Goal: Transaction & Acquisition: Purchase product/service

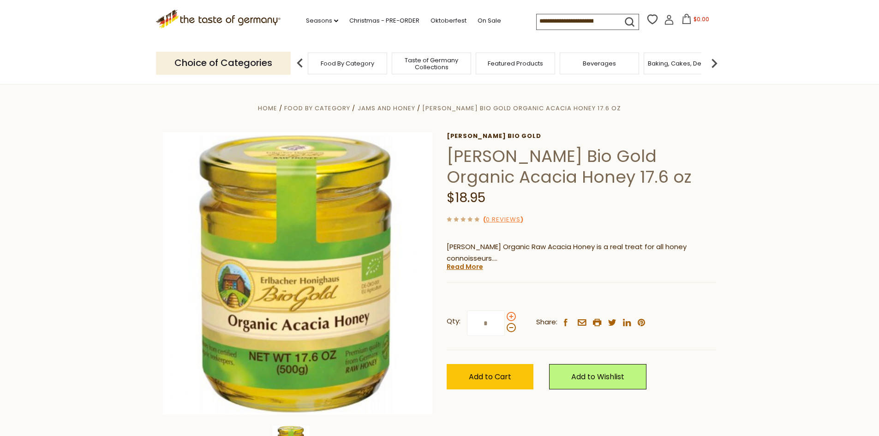
click at [513, 317] on span at bounding box center [511, 316] width 9 height 9
click at [505, 317] on input "*" at bounding box center [486, 322] width 38 height 25
click at [513, 317] on span at bounding box center [511, 316] width 9 height 9
click at [505, 317] on input "*" at bounding box center [486, 322] width 38 height 25
click at [513, 317] on span at bounding box center [511, 316] width 9 height 9
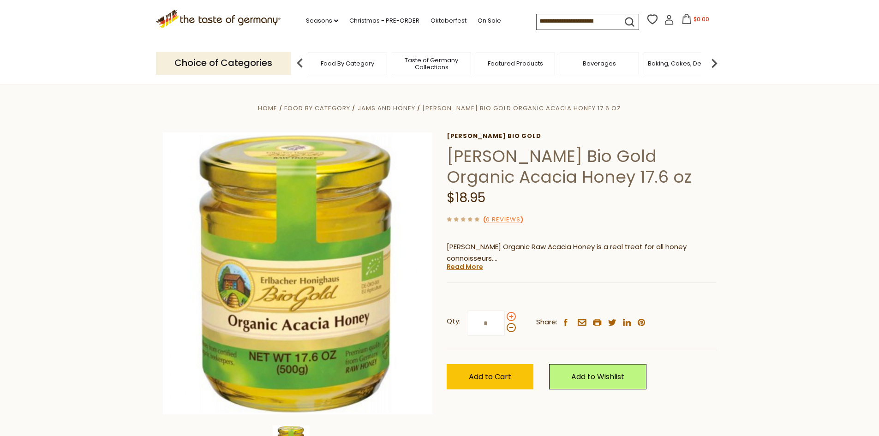
click at [505, 317] on input "*" at bounding box center [486, 322] width 38 height 25
click at [513, 317] on span at bounding box center [511, 316] width 9 height 9
click at [505, 317] on input "*" at bounding box center [486, 322] width 38 height 25
click at [513, 317] on span at bounding box center [511, 316] width 9 height 9
click at [505, 317] on input "*" at bounding box center [486, 322] width 38 height 25
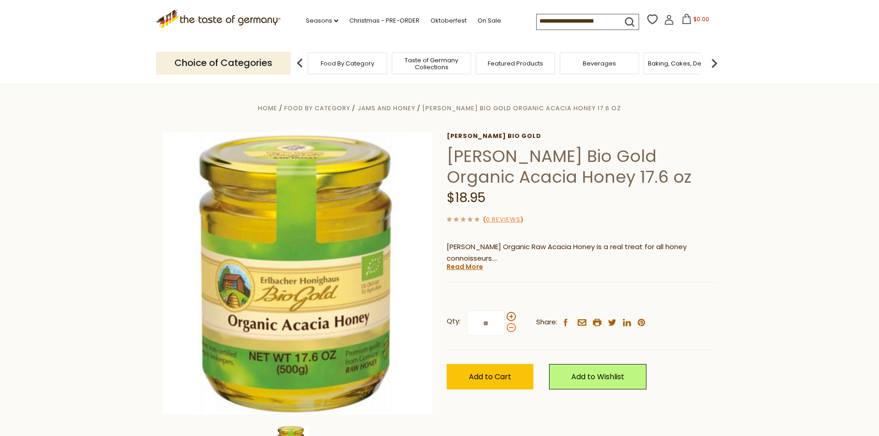
click at [509, 328] on span at bounding box center [511, 327] width 9 height 9
click at [505, 328] on input "**" at bounding box center [486, 322] width 38 height 25
click at [500, 378] on span "Add to Cart" at bounding box center [490, 376] width 42 height 11
click at [680, 20] on icon at bounding box center [684, 19] width 10 height 10
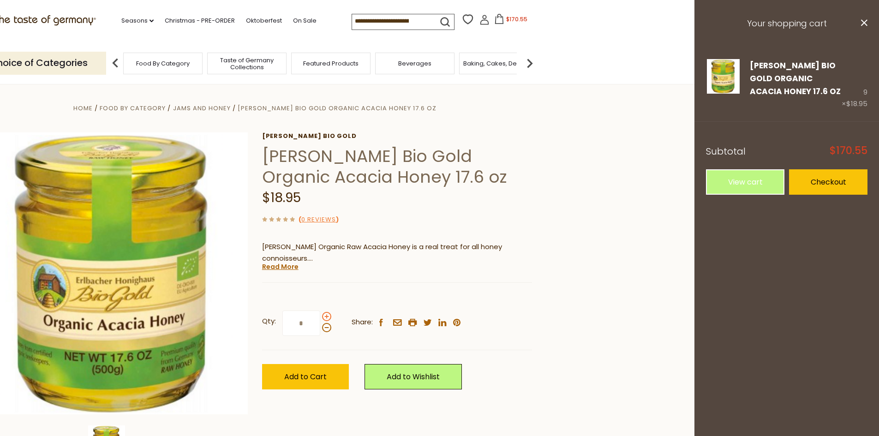
click at [326, 319] on span at bounding box center [326, 316] width 9 height 9
click at [320, 319] on input "*" at bounding box center [301, 322] width 38 height 25
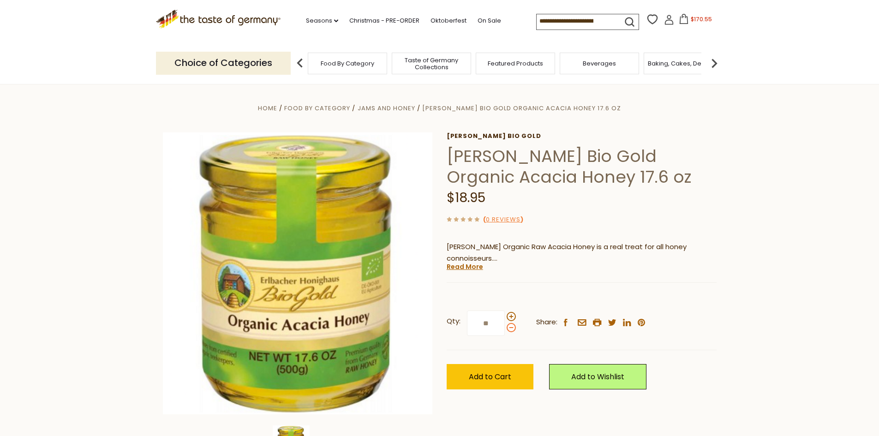
click at [512, 330] on span at bounding box center [511, 327] width 9 height 9
click at [505, 330] on input "**" at bounding box center [486, 322] width 38 height 25
click at [511, 319] on span at bounding box center [511, 316] width 9 height 9
click at [505, 319] on input "*" at bounding box center [486, 322] width 38 height 25
click at [511, 319] on span at bounding box center [511, 316] width 9 height 9
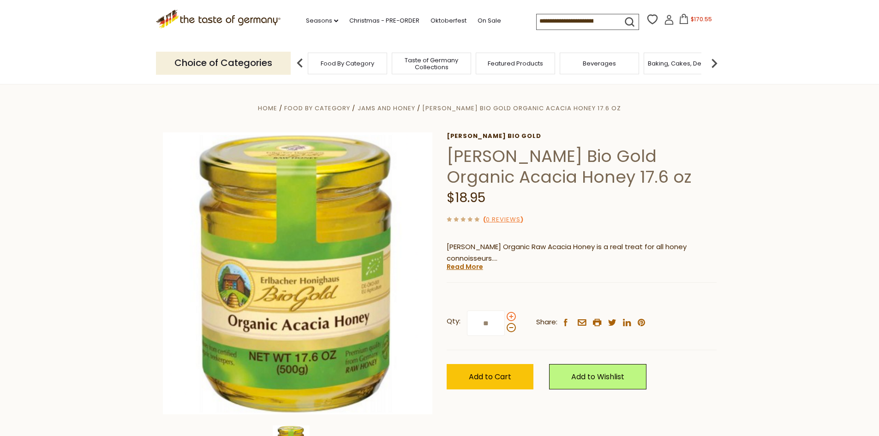
click at [505, 319] on input "**" at bounding box center [486, 322] width 38 height 25
click at [511, 328] on span at bounding box center [511, 327] width 9 height 9
click at [505, 328] on input "**" at bounding box center [486, 322] width 38 height 25
click at [511, 328] on span at bounding box center [511, 327] width 9 height 9
click at [505, 328] on input "**" at bounding box center [486, 322] width 38 height 25
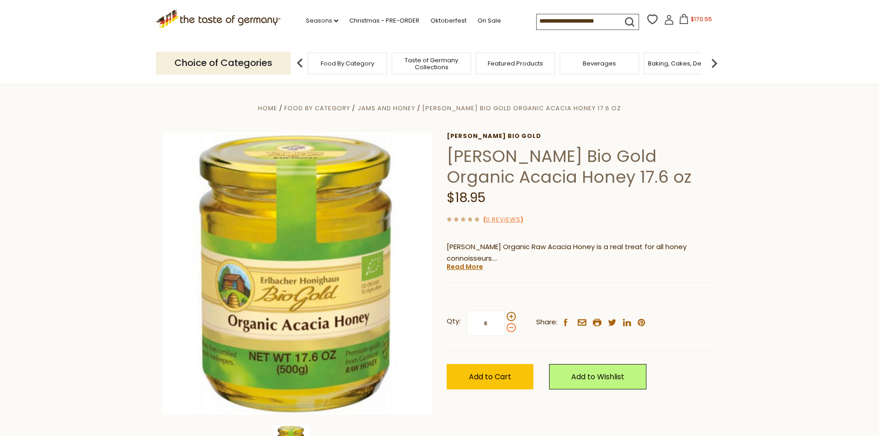
click at [511, 328] on span at bounding box center [511, 327] width 9 height 9
click at [505, 328] on input "*" at bounding box center [486, 322] width 38 height 25
click at [511, 328] on span at bounding box center [511, 327] width 9 height 9
click at [505, 328] on input "*" at bounding box center [486, 322] width 38 height 25
click at [511, 328] on span at bounding box center [511, 327] width 9 height 9
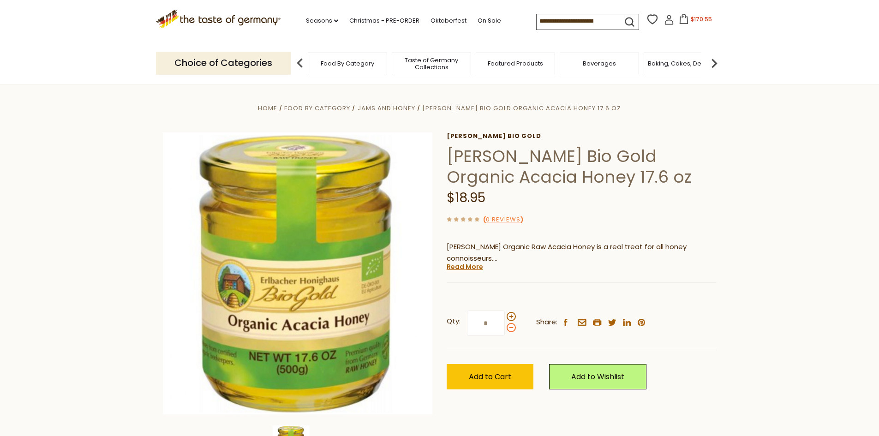
click at [505, 328] on input "*" at bounding box center [486, 322] width 38 height 25
click at [511, 328] on span at bounding box center [511, 327] width 9 height 9
click at [505, 328] on input "*" at bounding box center [486, 322] width 38 height 25
type input "*"
click at [681, 22] on icon at bounding box center [684, 19] width 10 height 10
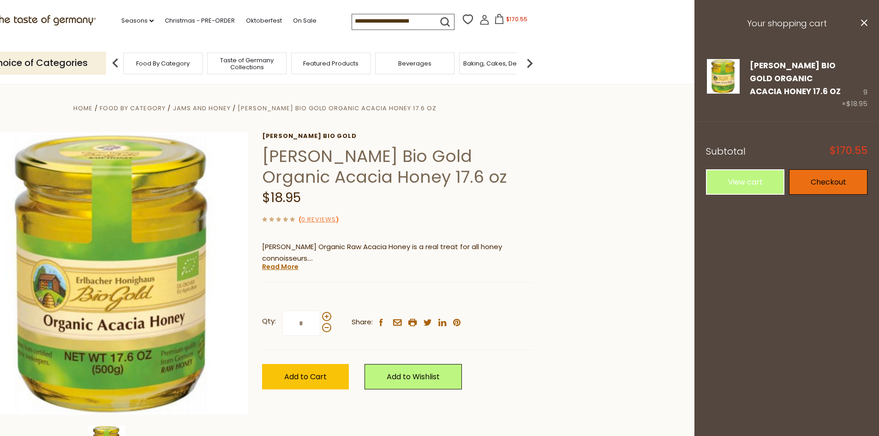
click at [818, 179] on link "Checkout" at bounding box center [828, 181] width 78 height 25
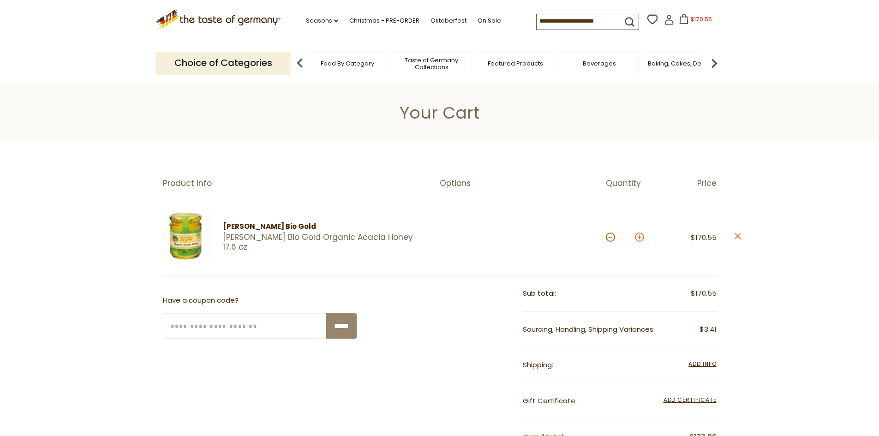
click at [641, 238] on button at bounding box center [639, 237] width 9 height 9
type input "**"
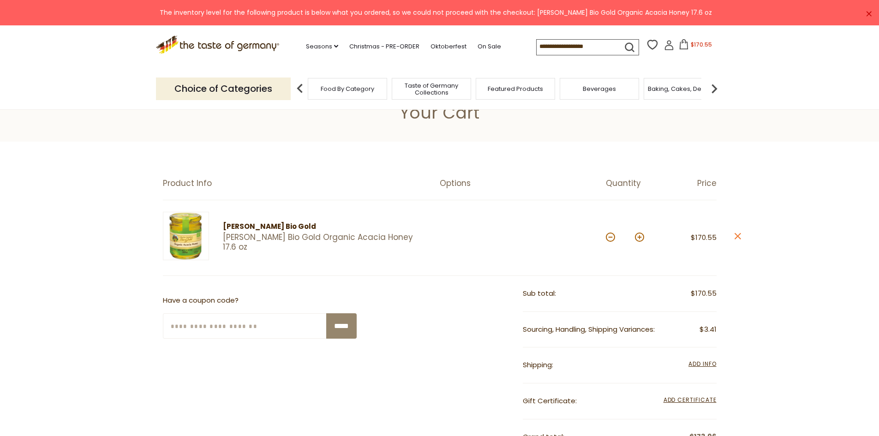
click at [681, 44] on icon at bounding box center [684, 44] width 10 height 10
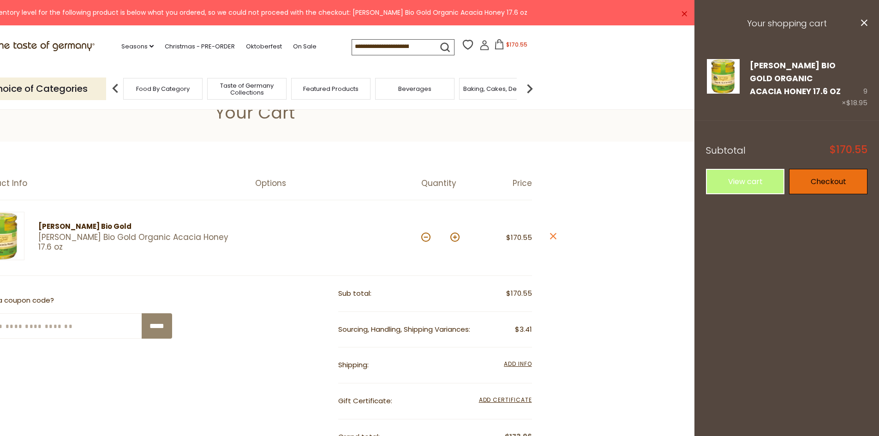
click at [817, 179] on link "Checkout" at bounding box center [828, 181] width 78 height 25
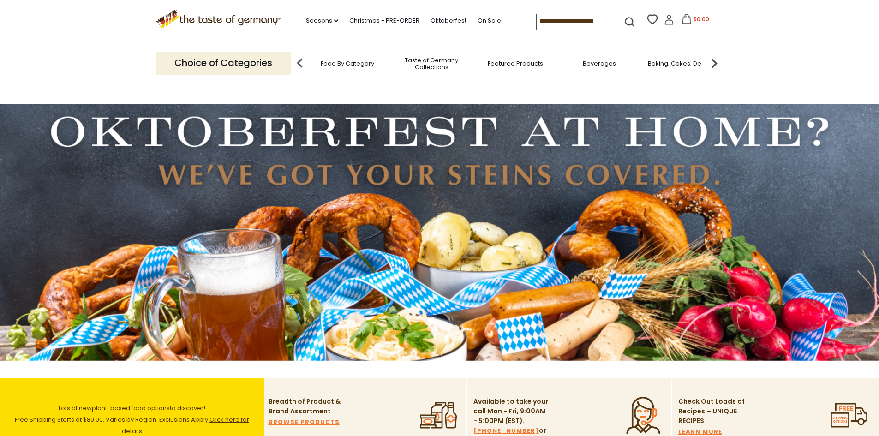
click at [548, 18] on input at bounding box center [576, 20] width 78 height 13
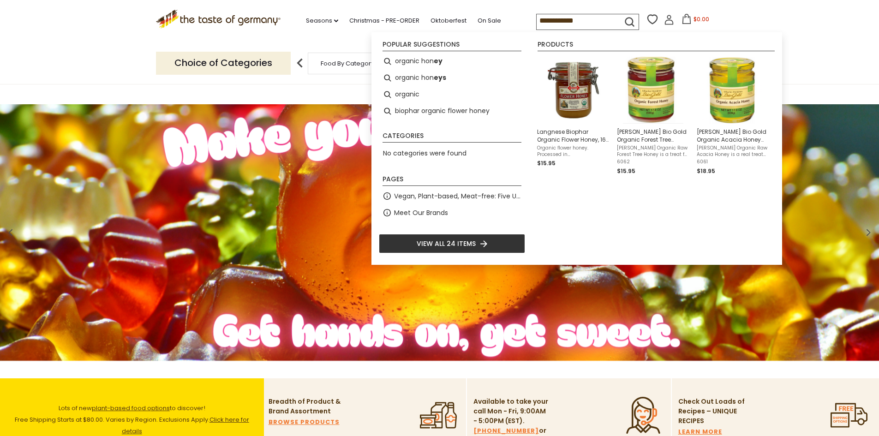
type input "**********"
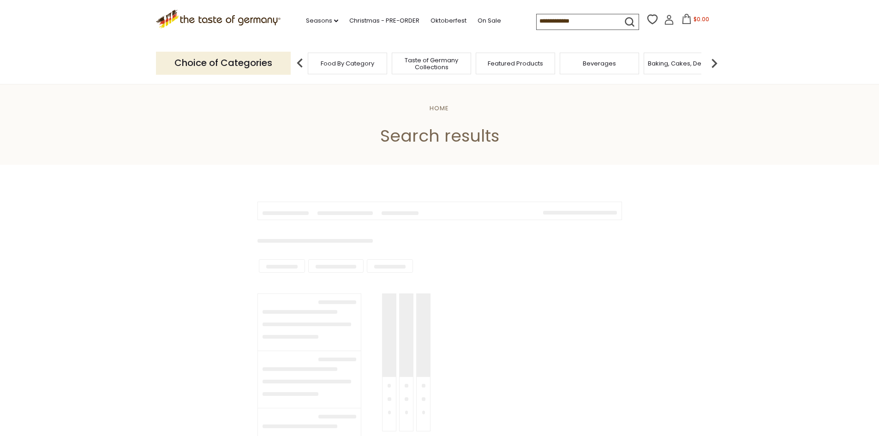
type input "**********"
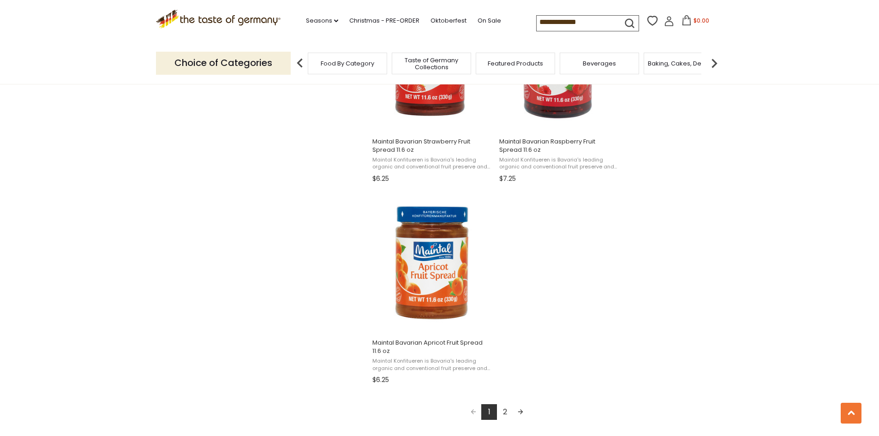
scroll to position [1569, 0]
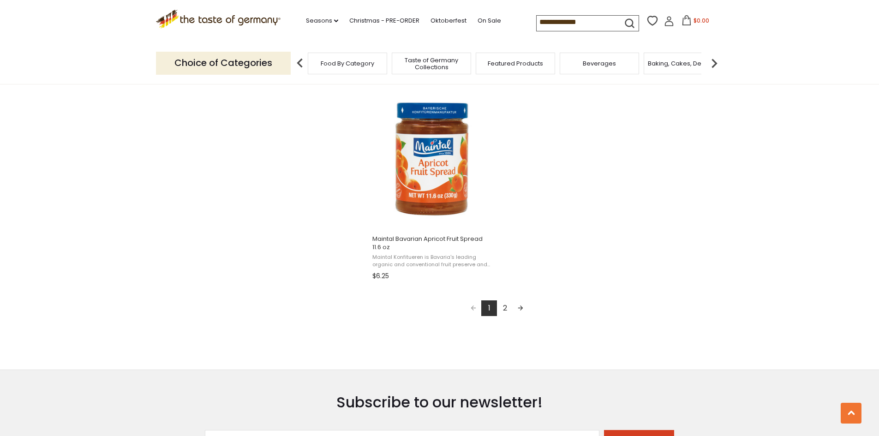
click at [504, 307] on link "2" at bounding box center [505, 308] width 16 height 16
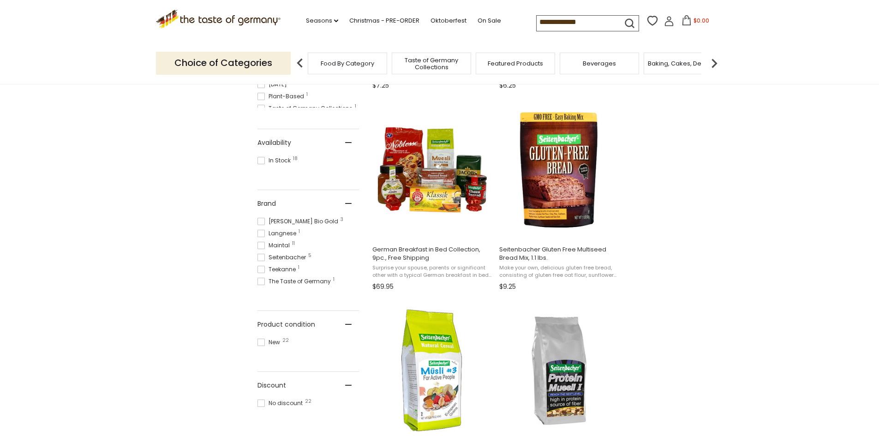
scroll to position [323, 0]
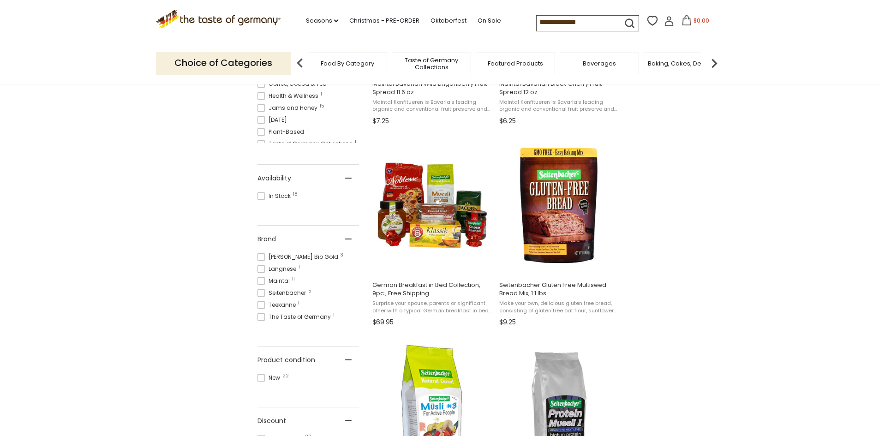
click at [598, 22] on input "**********" at bounding box center [576, 22] width 78 height 13
click at [764, 300] on section "Products 22 Pages 1 Showing 22 results for " ORGANIC HONEY " Relevance Relevanc…" at bounding box center [439, 326] width 879 height 968
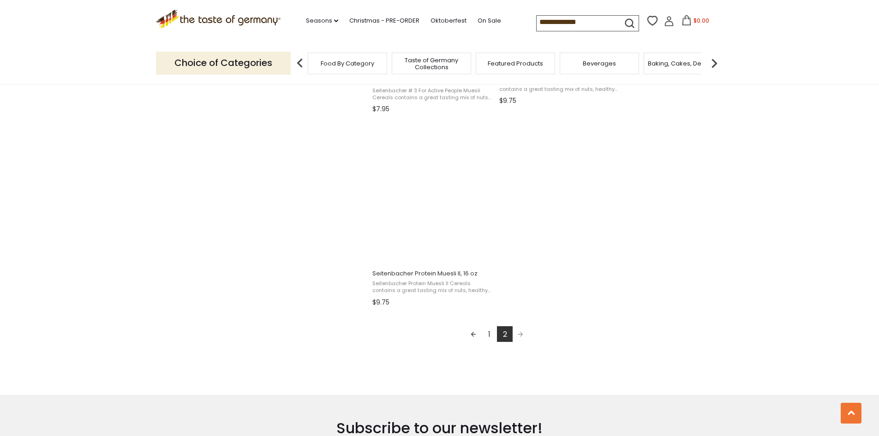
scroll to position [738, 0]
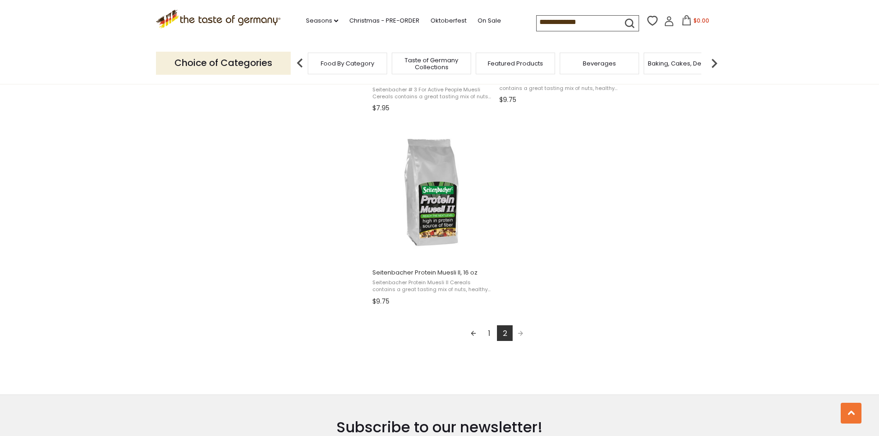
click at [489, 334] on link "1" at bounding box center [489, 333] width 16 height 16
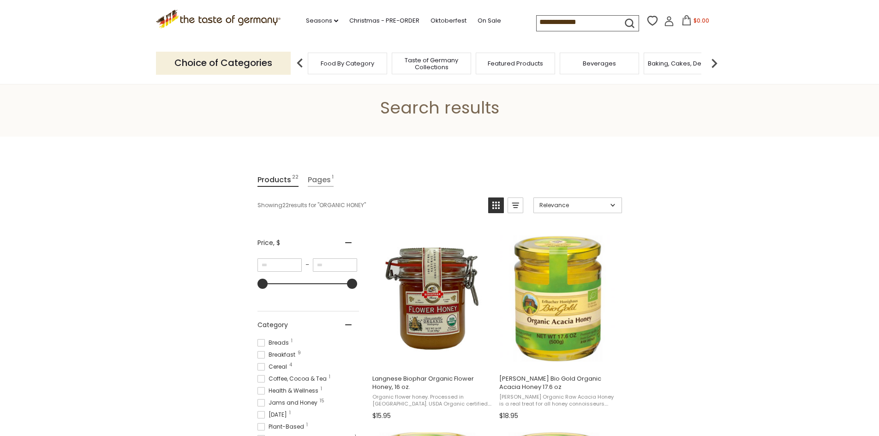
scroll to position [138, 0]
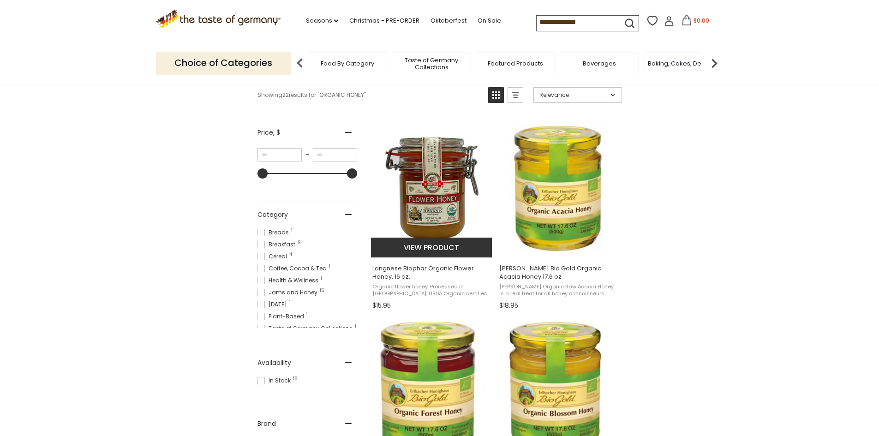
click at [437, 209] on img "Langnese Biophar Organic Flower Honey, 16 oz." at bounding box center [432, 188] width 122 height 122
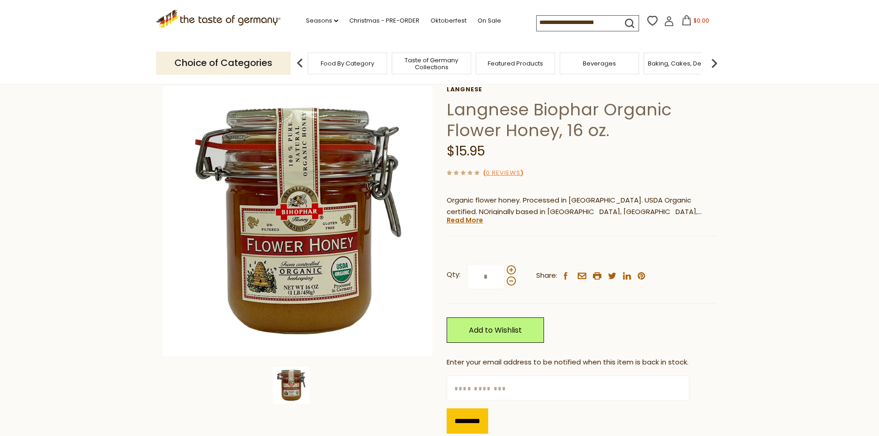
scroll to position [46, 0]
click at [466, 223] on link "Read More" at bounding box center [465, 220] width 36 height 9
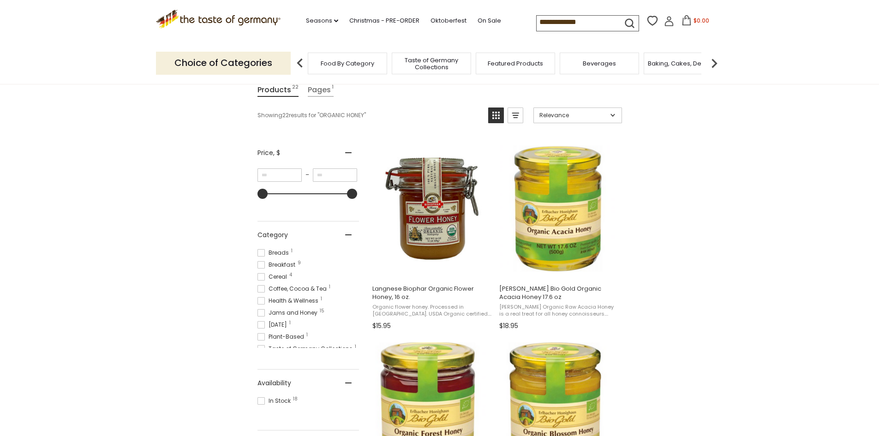
scroll to position [46, 0]
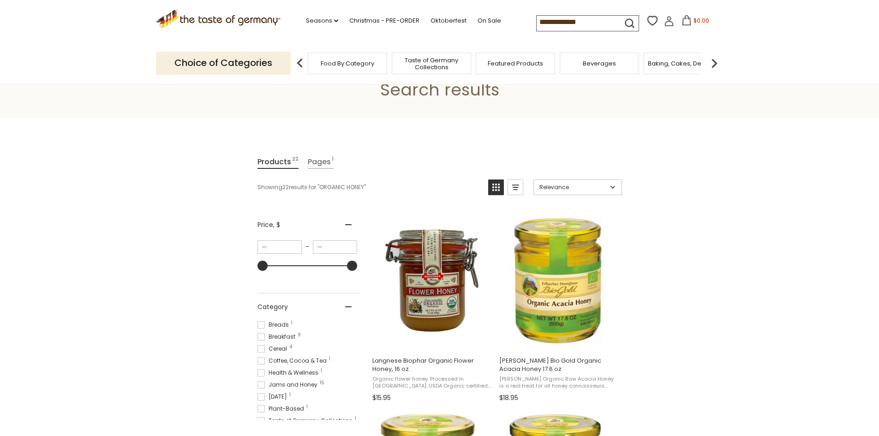
click at [595, 22] on input "**********" at bounding box center [576, 22] width 78 height 13
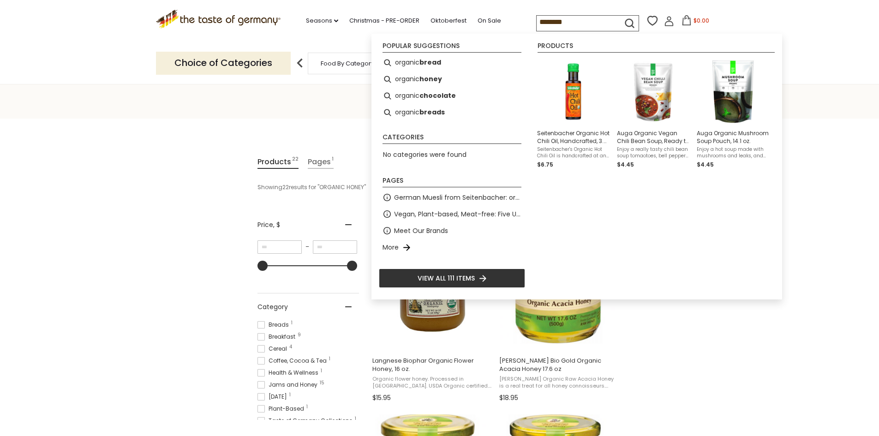
type input "*******"
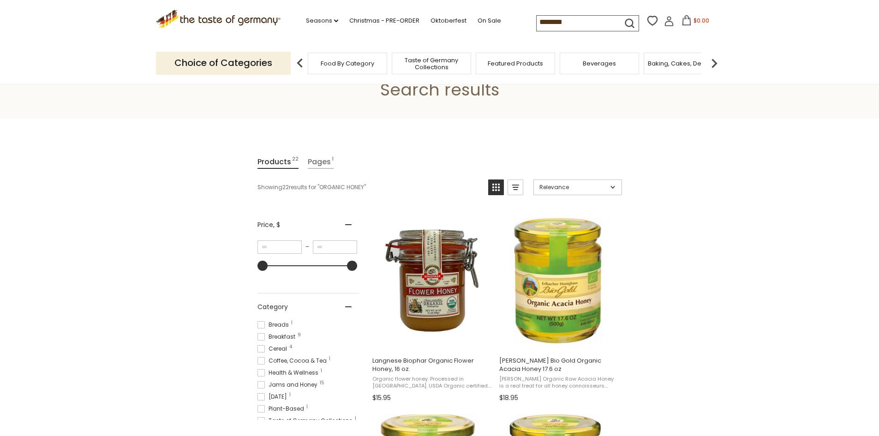
click at [626, 22] on icon "submit" at bounding box center [629, 23] width 12 height 12
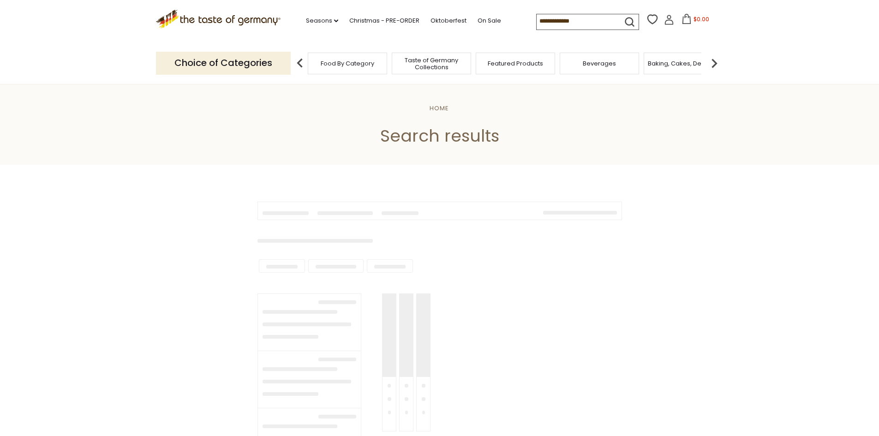
type input "*******"
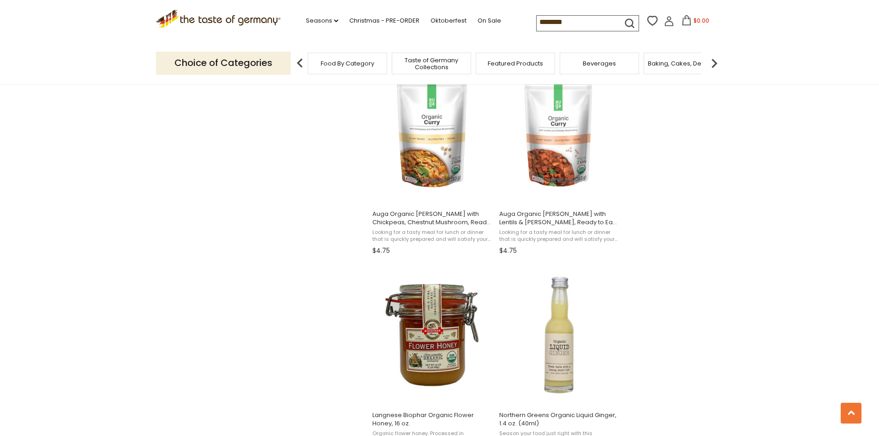
scroll to position [1246, 0]
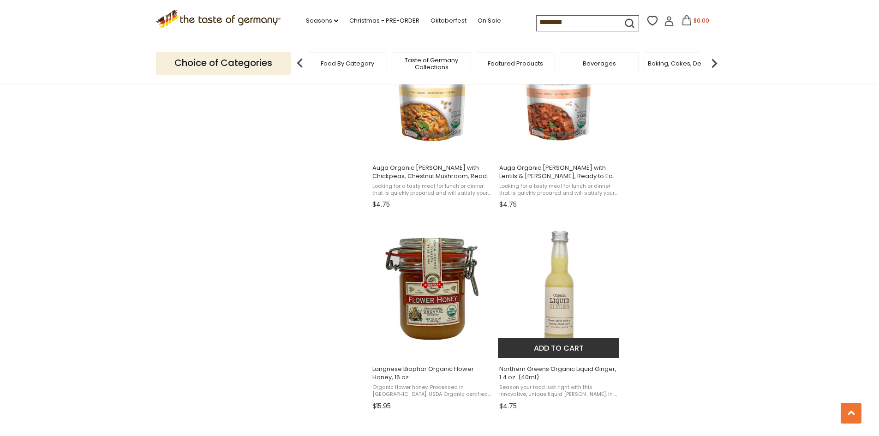
click at [560, 303] on img "Northern Greens Organic Liquid Ginger, 1.4 oz. (40ml)" at bounding box center [559, 289] width 122 height 122
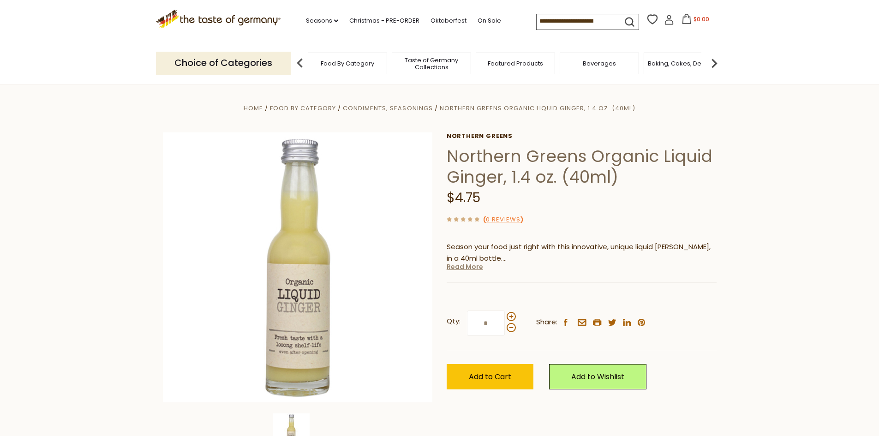
click at [466, 267] on link "Read More" at bounding box center [465, 266] width 36 height 9
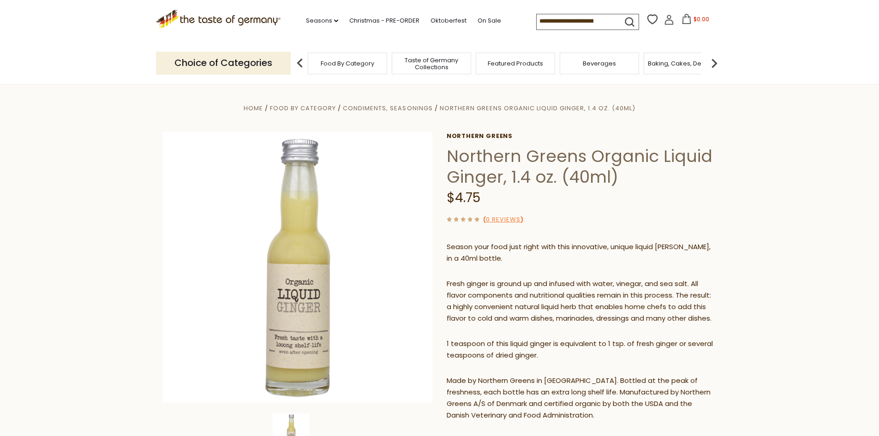
drag, startPoint x: 788, startPoint y: 336, endPoint x: 788, endPoint y: 330, distance: 5.6
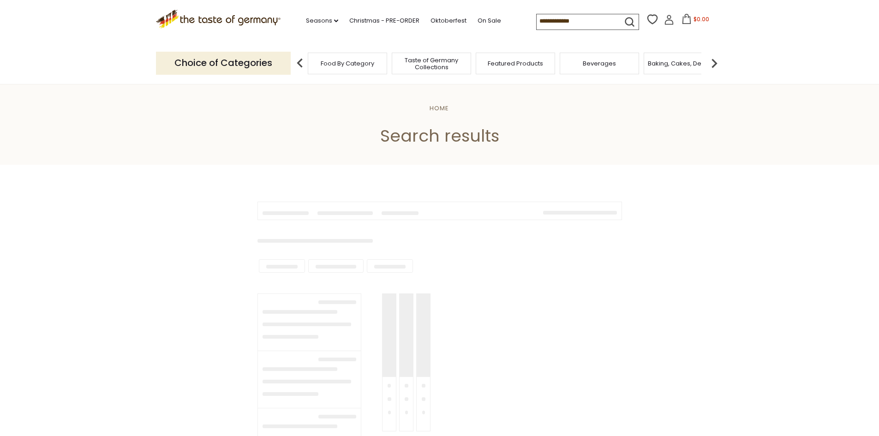
scroll to position [1246, 0]
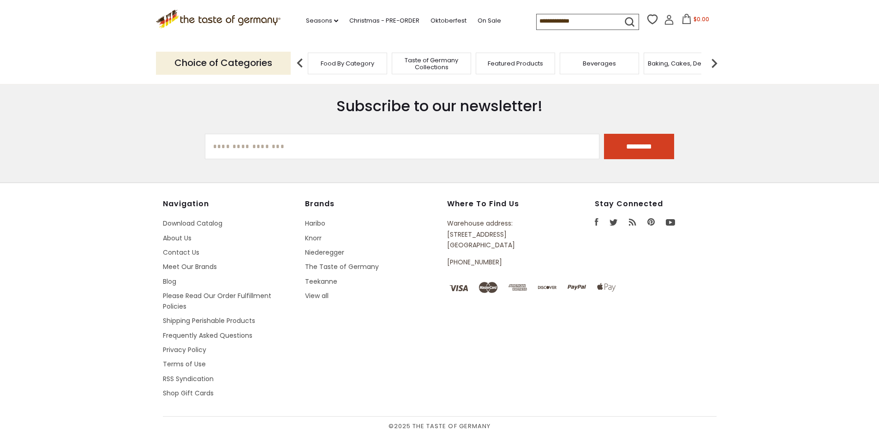
type input "*******"
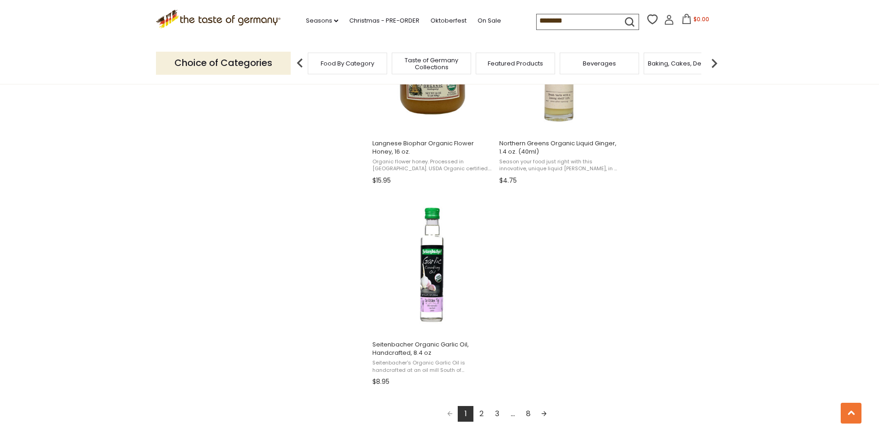
scroll to position [1476, 0]
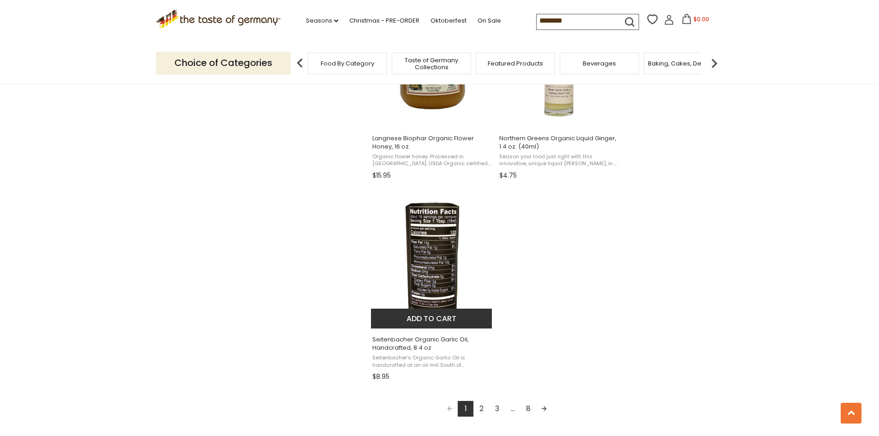
click at [424, 264] on img "Seitenbacher Organic Garlic Oil, Handcrafted, 8.4 oz" at bounding box center [432, 259] width 122 height 122
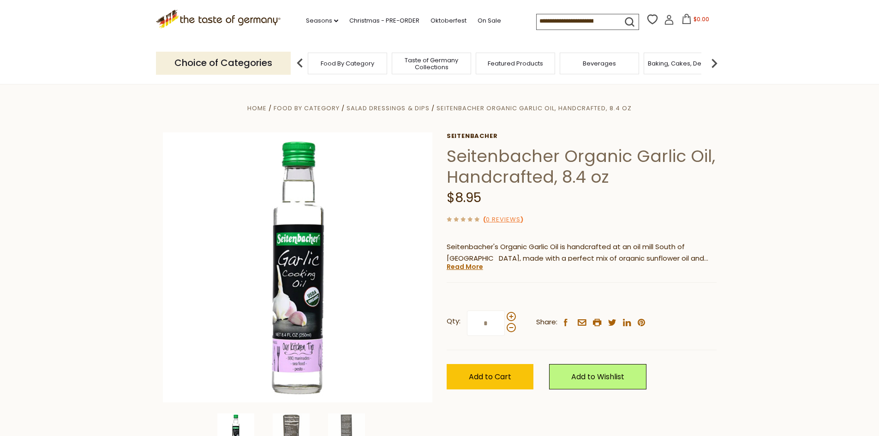
click at [346, 61] on span "Food By Category" at bounding box center [348, 63] width 54 height 7
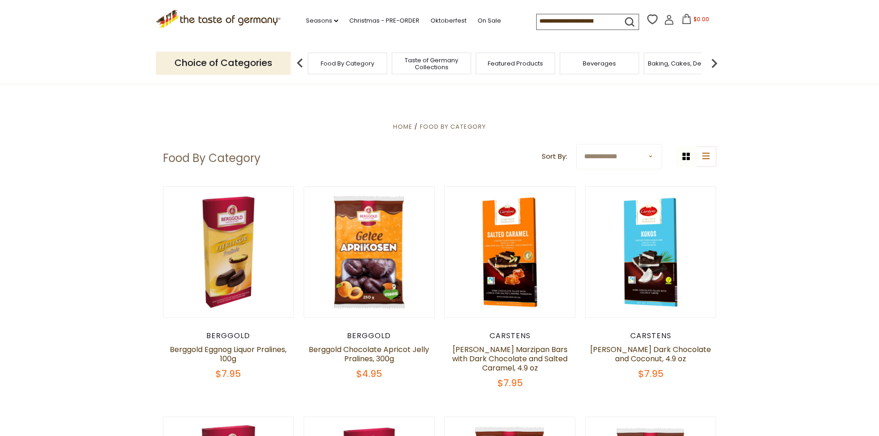
click at [715, 63] on img at bounding box center [714, 63] width 18 height 18
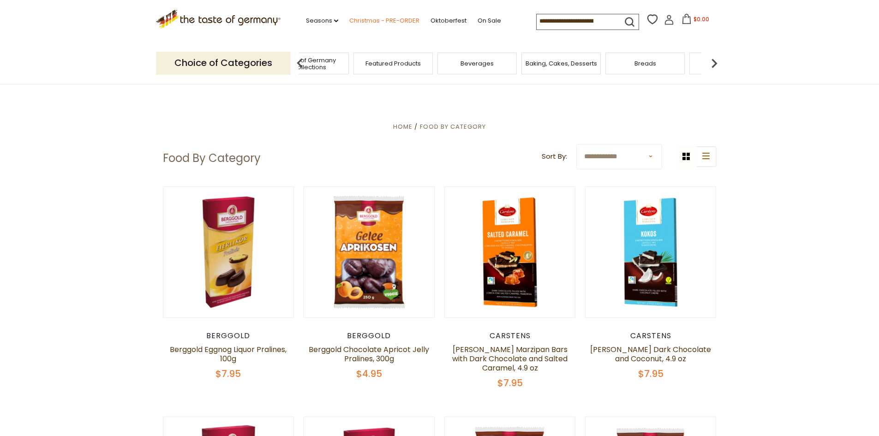
click at [372, 21] on link "Christmas - PRE-ORDER" at bounding box center [384, 21] width 70 height 10
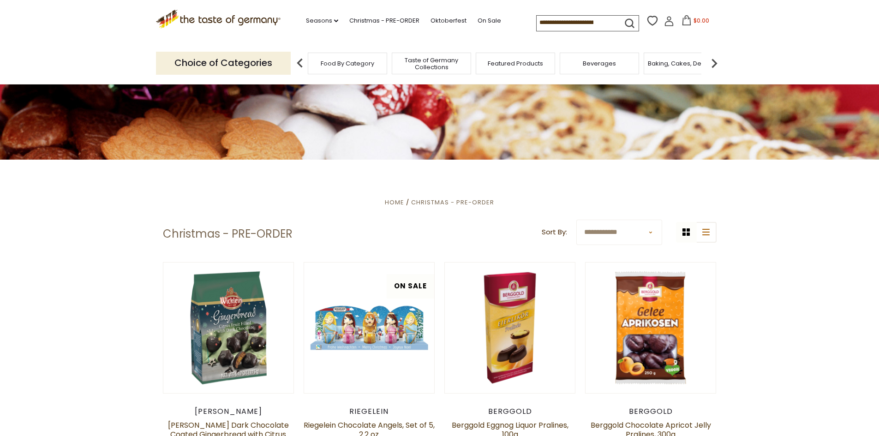
scroll to position [138, 0]
